Goal: Transaction & Acquisition: Purchase product/service

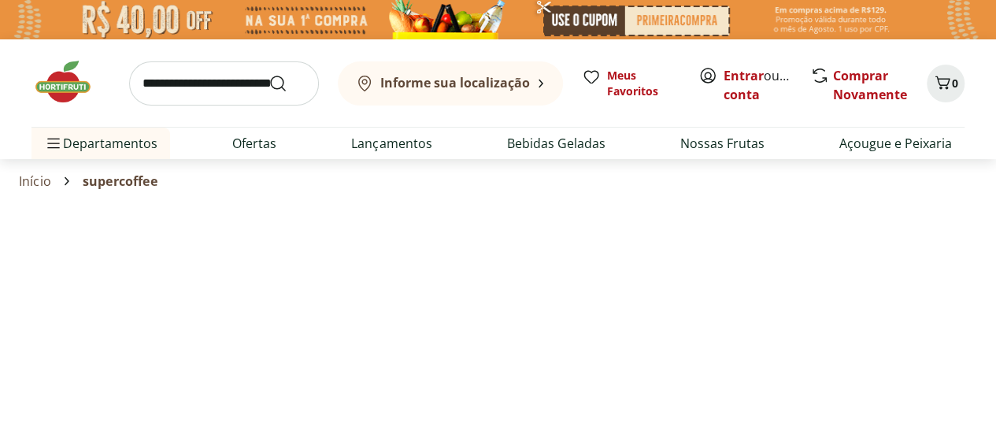
select select "**********"
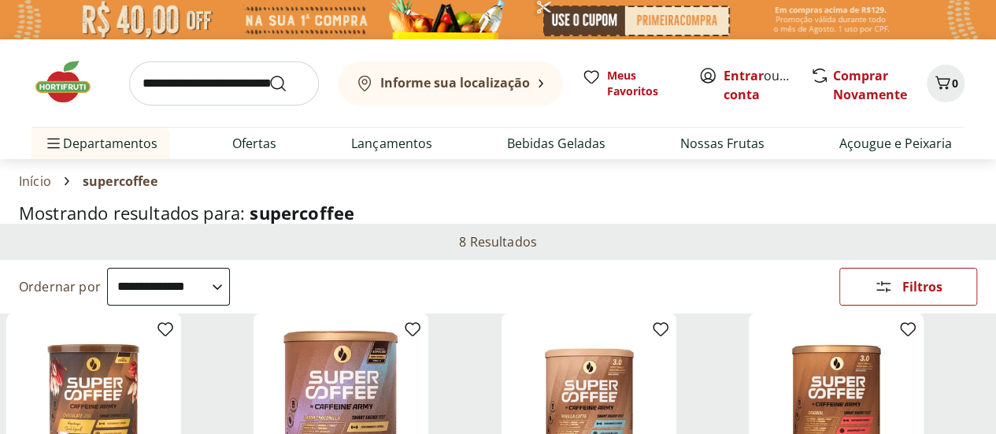
click at [162, 24] on img at bounding box center [498, 19] width 996 height 39
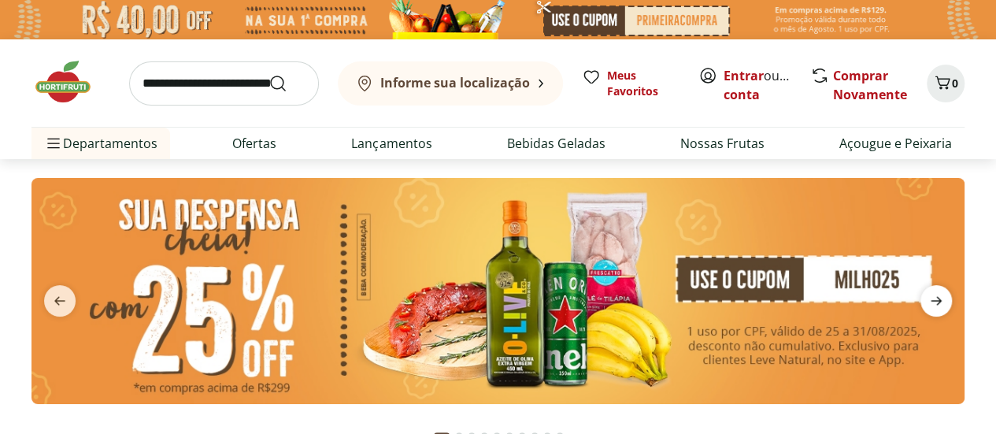
click at [938, 301] on icon "next" at bounding box center [935, 300] width 11 height 9
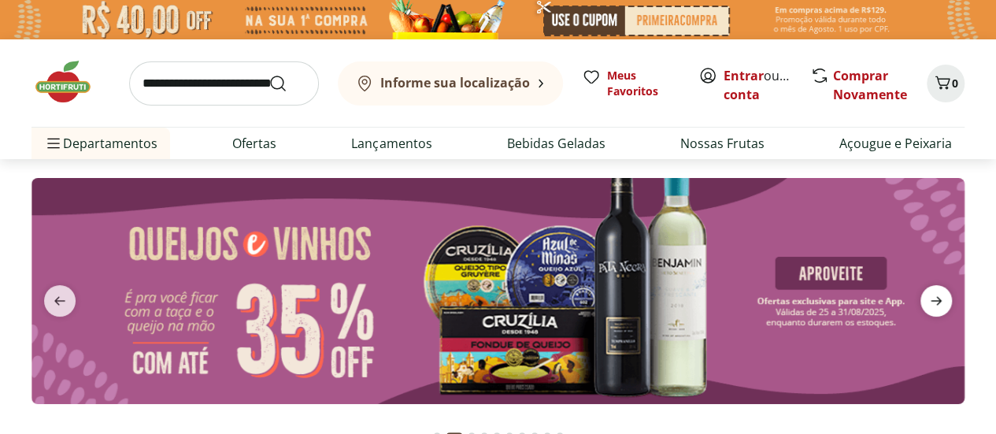
click at [938, 301] on icon "next" at bounding box center [935, 300] width 11 height 9
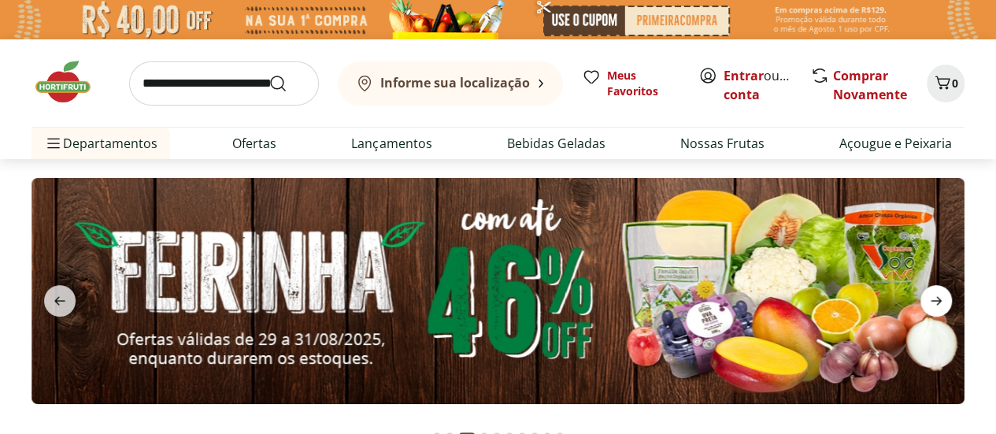
click at [938, 301] on icon "next" at bounding box center [935, 300] width 11 height 9
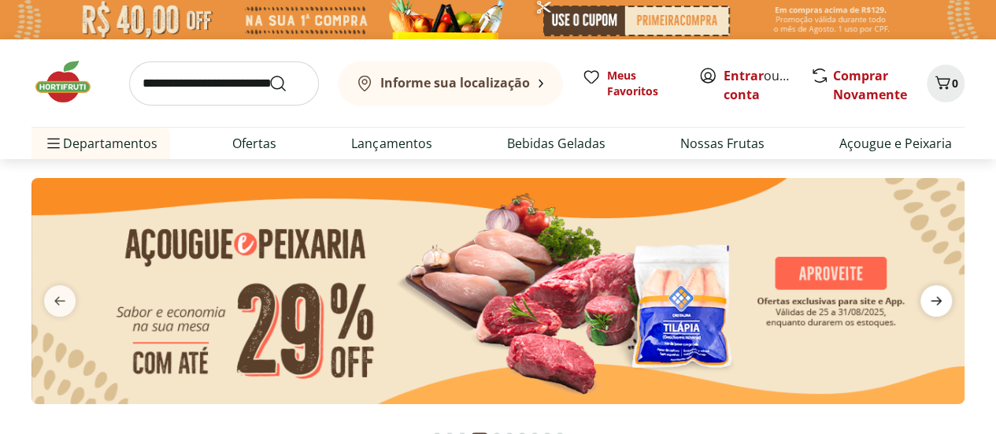
click at [938, 301] on icon "next" at bounding box center [935, 300] width 11 height 9
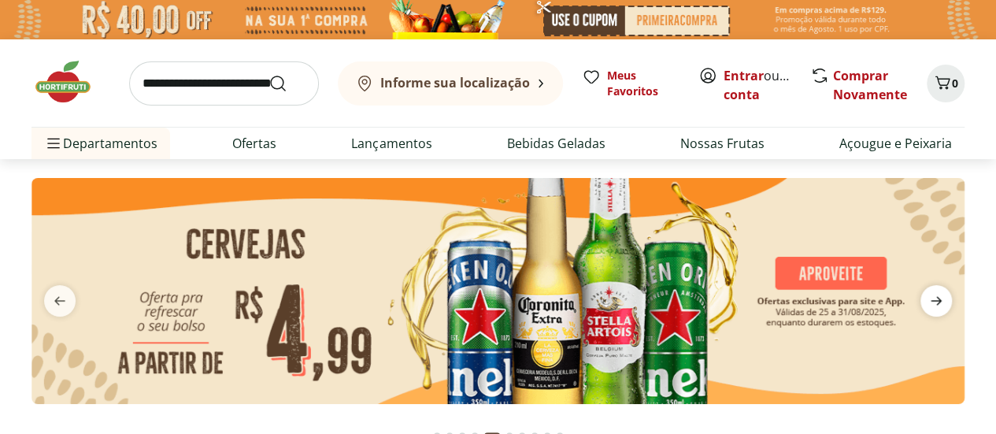
click at [938, 301] on icon "next" at bounding box center [935, 300] width 11 height 9
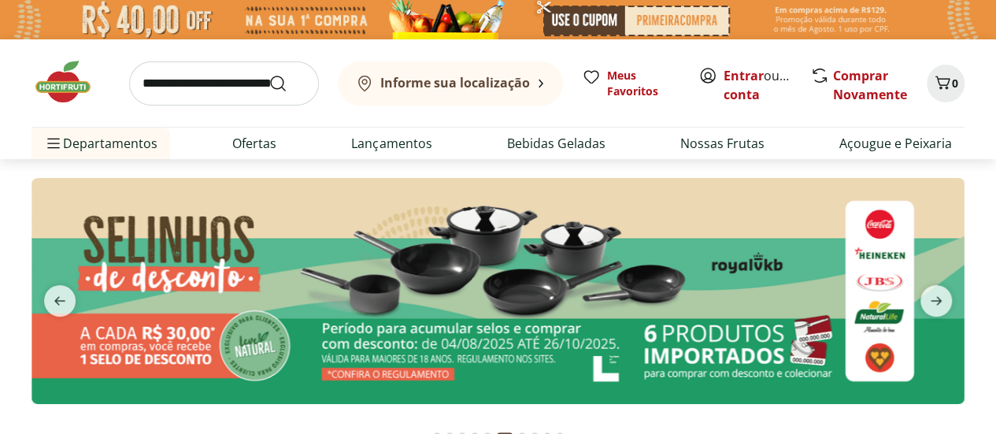
click at [666, 294] on img at bounding box center [497, 291] width 933 height 226
